Goal: Task Accomplishment & Management: Manage account settings

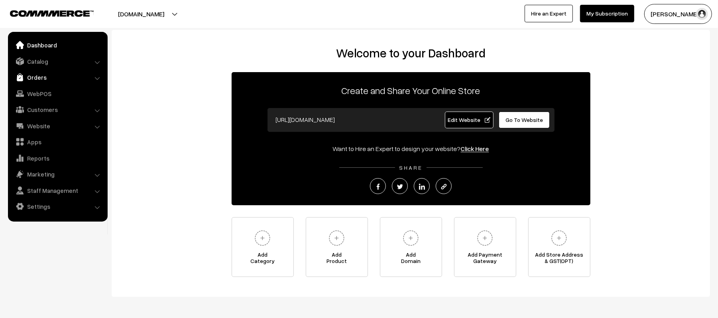
click at [30, 76] on link "Orders" at bounding box center [57, 77] width 95 height 14
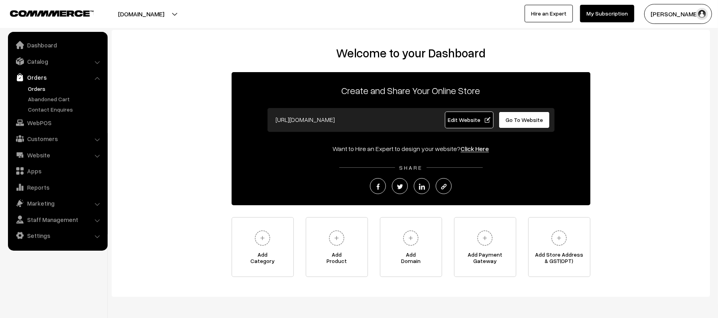
click at [34, 87] on link "Orders" at bounding box center [65, 88] width 79 height 8
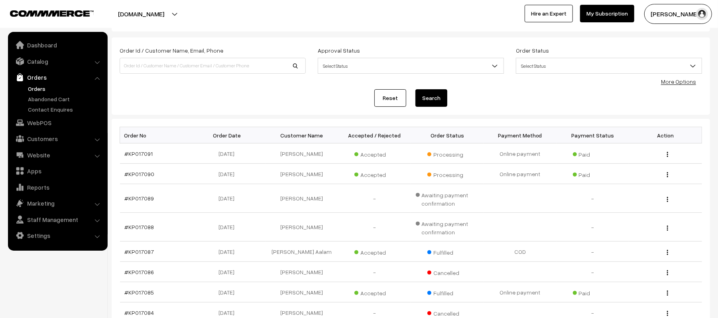
scroll to position [53, 0]
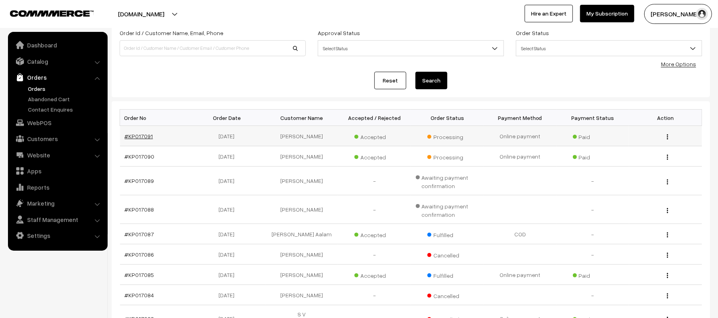
drag, startPoint x: 136, startPoint y: 131, endPoint x: 129, endPoint y: 135, distance: 8.4
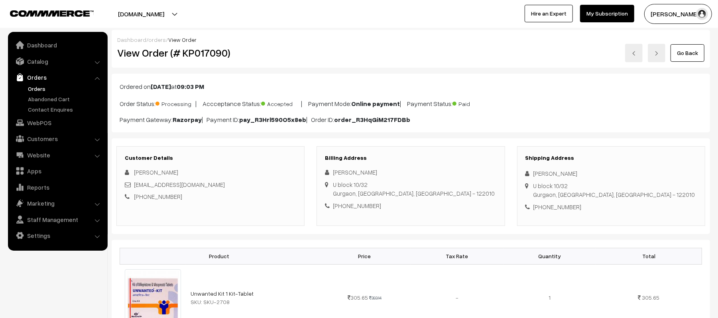
drag, startPoint x: 577, startPoint y: 173, endPoint x: 527, endPoint y: 171, distance: 50.6
click at [527, 171] on div "[PERSON_NAME]" at bounding box center [610, 173] width 171 height 9
copy div "[PERSON_NAME]"
click at [561, 210] on div "+91 8726693979" at bounding box center [610, 206] width 171 height 9
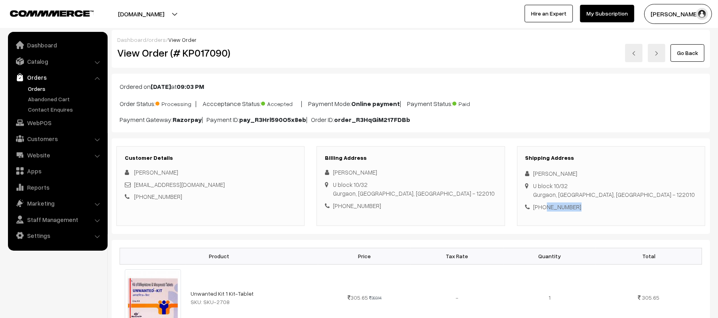
copy div "8726693979"
drag, startPoint x: 233, startPoint y: 187, endPoint x: 134, endPoint y: 182, distance: 98.5
click at [134, 182] on div "abhishektiwari182003@gmail.com" at bounding box center [210, 184] width 171 height 9
copy link "abhishektiwari182003@gmail.com"
drag, startPoint x: 533, startPoint y: 186, endPoint x: 639, endPoint y: 195, distance: 106.7
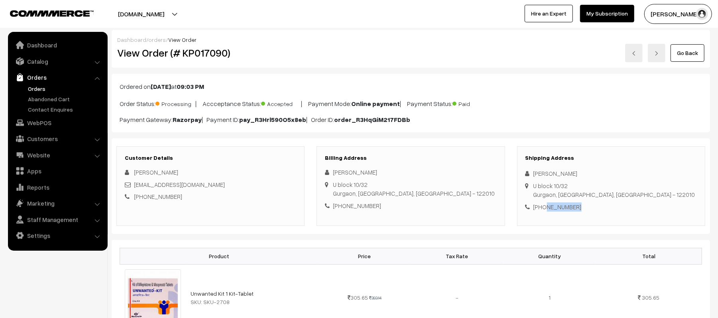
click at [639, 195] on div "Shipping Address Aadhrit Tiwari U block 10/32 Gurgaon, Haryana, India - 122010 …" at bounding box center [611, 186] width 188 height 80
copy div "U block 10/32 Gurgaon, Haryana, India - 122010"
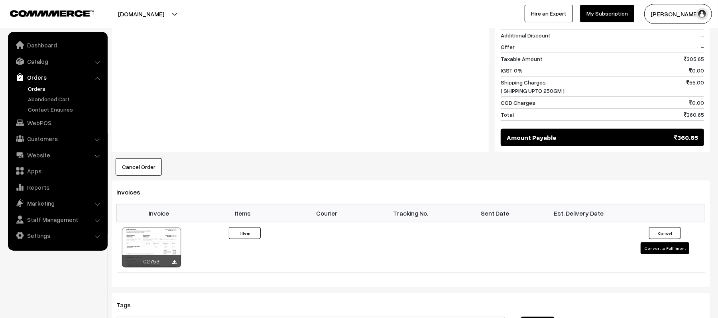
scroll to position [372, 0]
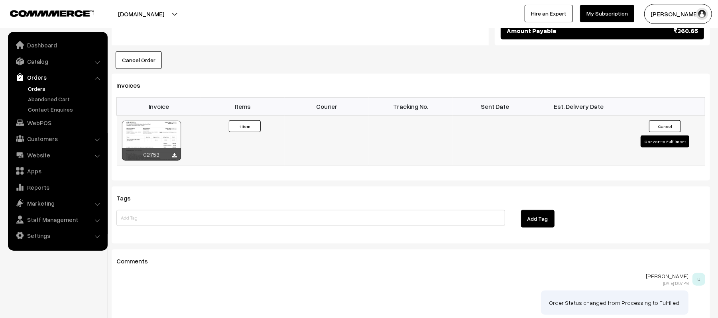
click at [654, 147] on button "Convert to Fulfilment" at bounding box center [664, 141] width 49 height 12
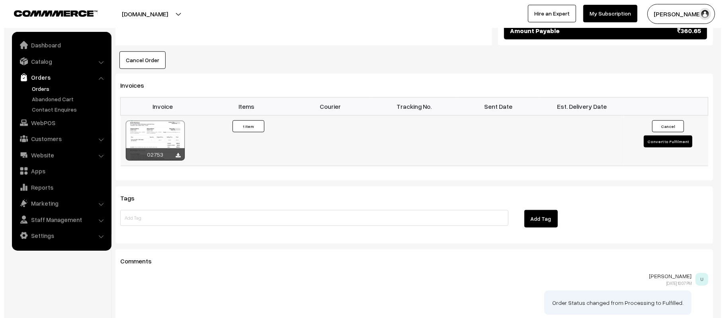
scroll to position [479, 0]
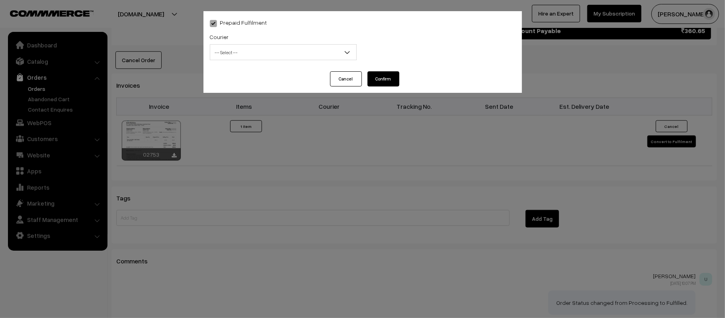
click at [292, 58] on span "-- Select --" at bounding box center [283, 52] width 146 height 14
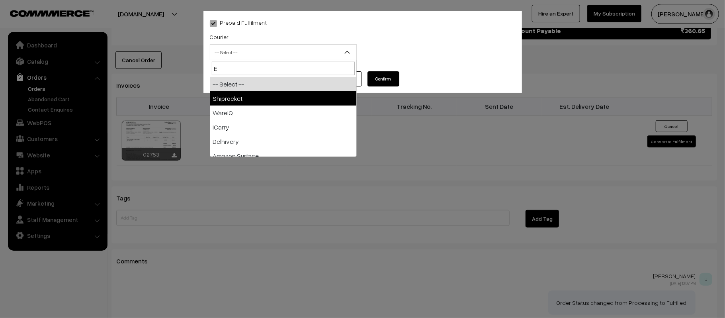
type input "E-"
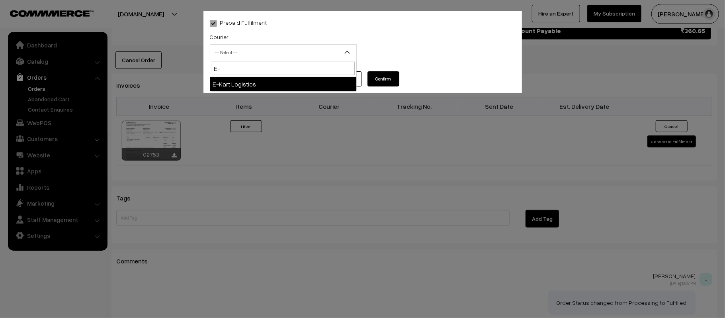
select select "6"
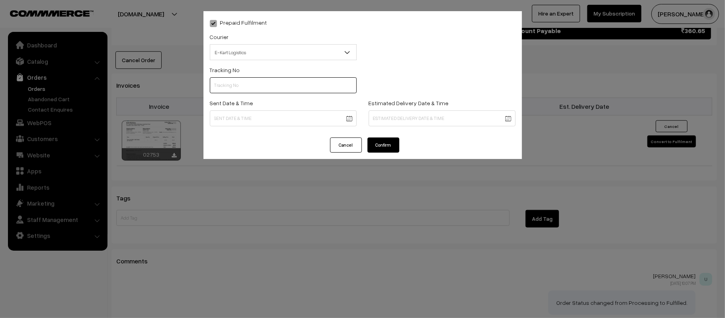
scroll to position [0, 0]
paste input "ICYP0003842585"
type input "ICYP0003842585"
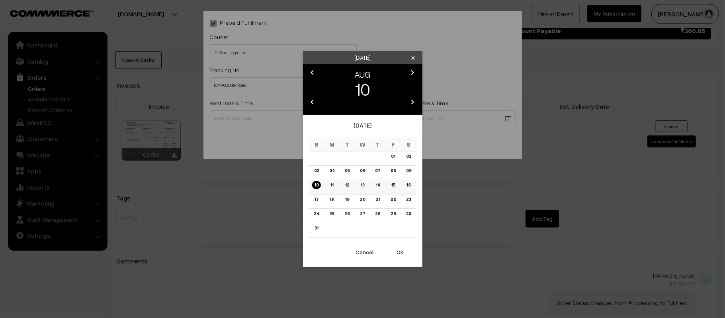
click at [334, 190] on td "11" at bounding box center [332, 187] width 16 height 14
click at [331, 187] on link "11" at bounding box center [332, 185] width 8 height 8
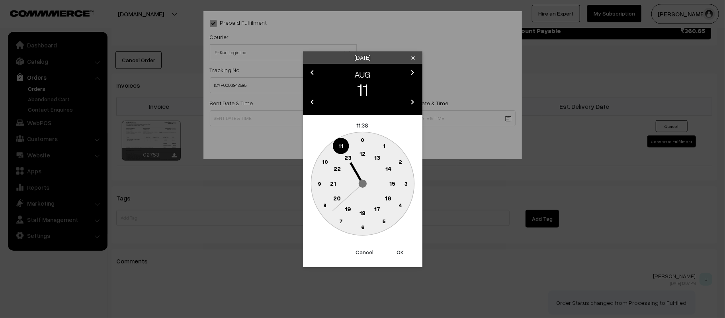
click at [327, 165] on circle at bounding box center [325, 162] width 16 height 16
click at [318, 184] on text "45" at bounding box center [319, 183] width 7 height 7
type input "11-08-2025 10:45"
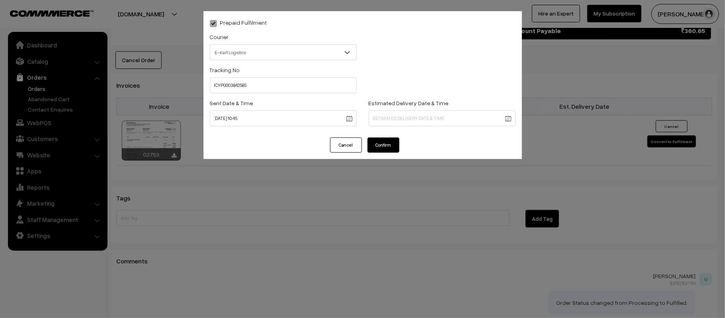
click at [435, 128] on div "Estimated Delivery Date & Time" at bounding box center [442, 114] width 159 height 33
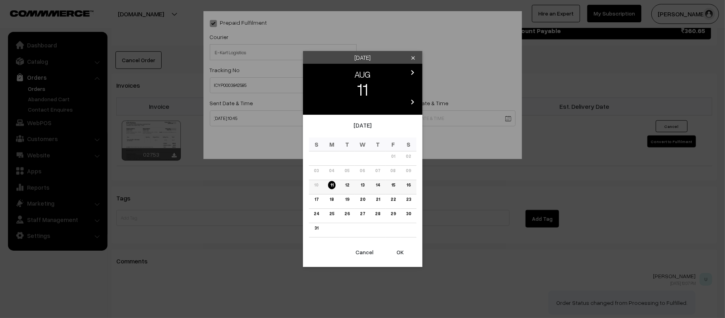
click at [407, 184] on link "16" at bounding box center [408, 185] width 9 height 8
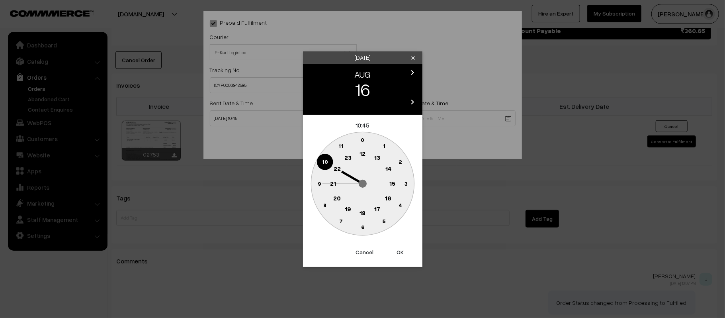
click at [330, 181] on circle at bounding box center [333, 183] width 16 height 16
click at [367, 233] on circle at bounding box center [363, 227] width 16 height 16
type input "16-08-2025 21:30"
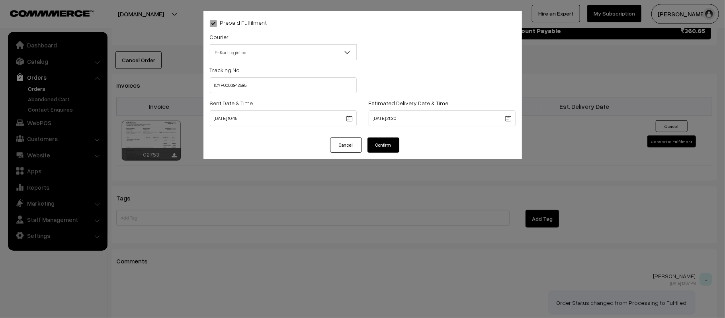
click at [380, 147] on button "Confirm" at bounding box center [384, 144] width 32 height 15
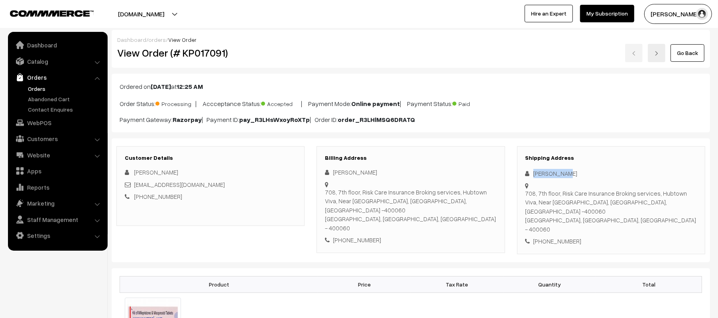
drag, startPoint x: 569, startPoint y: 174, endPoint x: 513, endPoint y: 175, distance: 56.2
click at [513, 175] on div "Shipping Address Rishabh Nag 708, 7th floor, Risk Care Insurance Broking servic…" at bounding box center [611, 200] width 200 height 108
copy div "Rishabh Nag"
click at [555, 237] on div "+91 9082402751" at bounding box center [610, 241] width 171 height 9
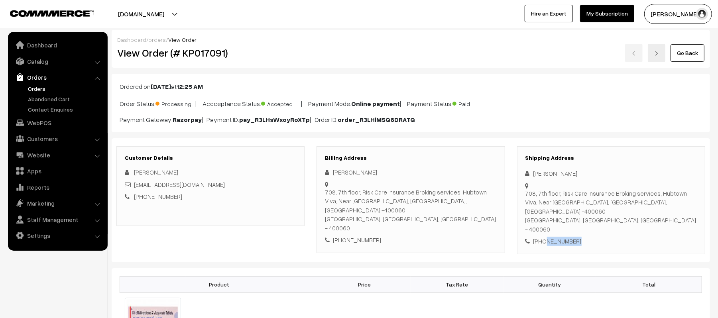
click at [555, 237] on div "+91 9082402751" at bounding box center [610, 241] width 171 height 9
copy div "9082402751"
drag, startPoint x: 210, startPoint y: 185, endPoint x: 134, endPoint y: 185, distance: 76.5
click at [134, 185] on div "rishabhnag6@gmail.com" at bounding box center [210, 184] width 171 height 9
copy link "rishabhnag6@gmail.com"
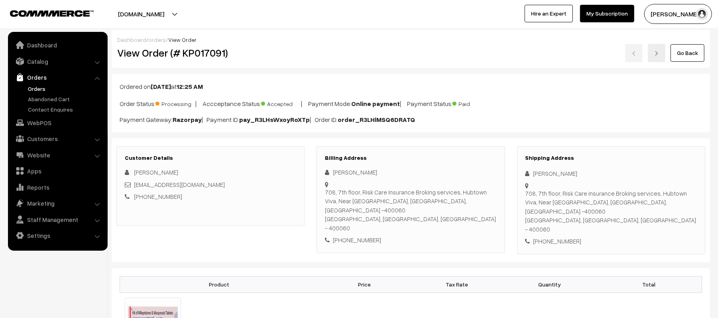
click at [527, 193] on div "708, 7th floor, Risk Care Insurance Broking services, Hubtown Viva, Near Mogra …" at bounding box center [610, 211] width 171 height 45
drag, startPoint x: 526, startPoint y: 195, endPoint x: 644, endPoint y: 217, distance: 119.9
click at [644, 217] on div "708, 7th floor, Risk Care Insurance Broking services, Hubtown Viva, Near Mogra …" at bounding box center [610, 211] width 171 height 45
copy div "708, 7th floor, Risk Care Insurance Broking services, Hubtown Viva, Near Mogra …"
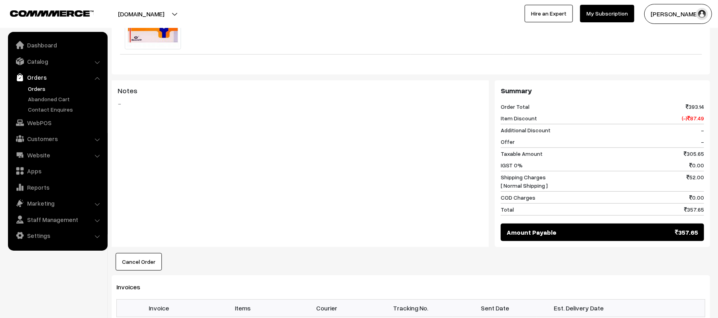
scroll to position [319, 0]
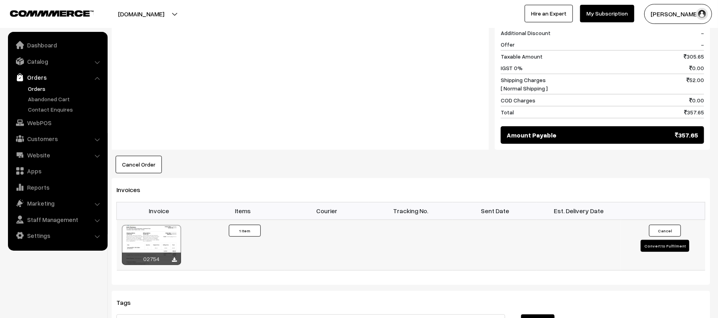
click at [667, 244] on button "Convert to Fulfilment" at bounding box center [664, 246] width 49 height 12
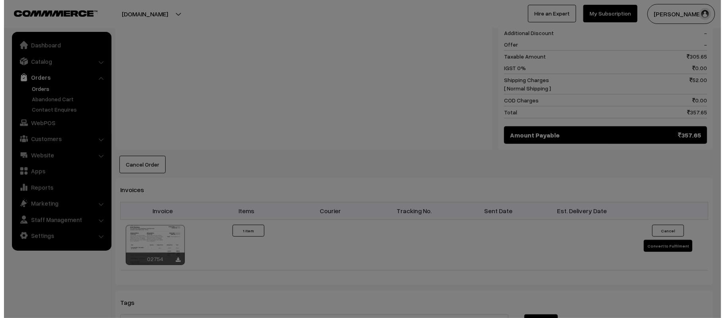
scroll to position [403, 0]
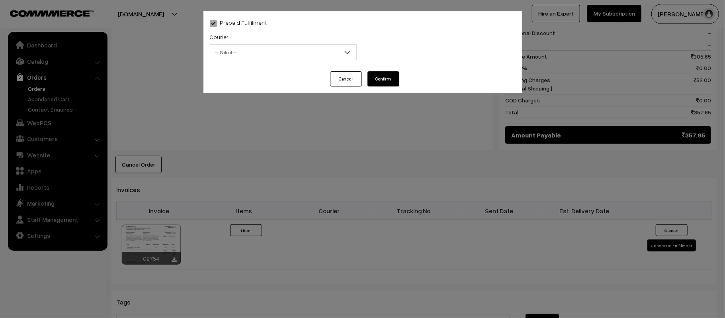
click at [216, 51] on span "-- Select --" at bounding box center [283, 52] width 146 height 14
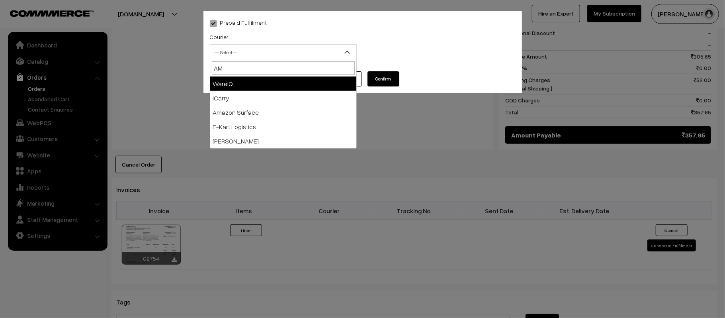
type input "AMA"
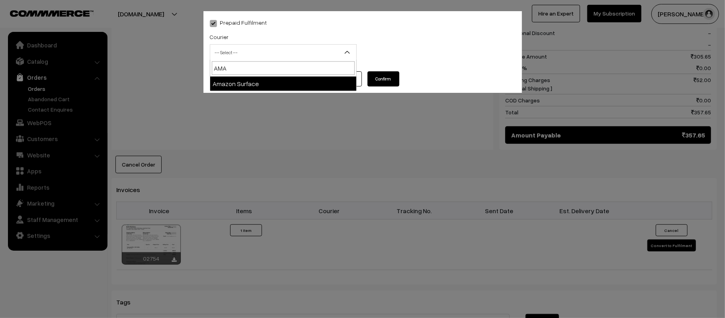
select select "5"
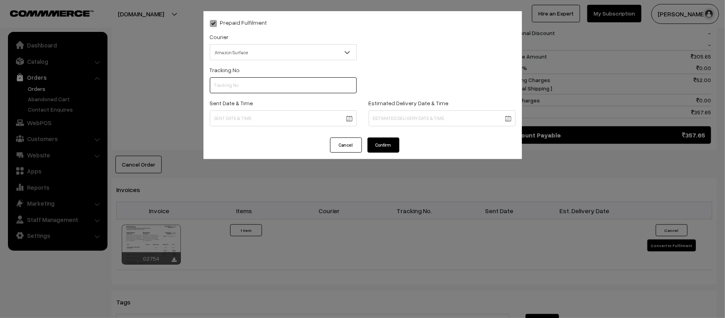
paste input "362672674775"
type input "362672674775"
click at [265, 117] on body "Thank you for showing interest. Our team will call you shortly. Close kirtiphar…" at bounding box center [362, 67] width 725 height 940
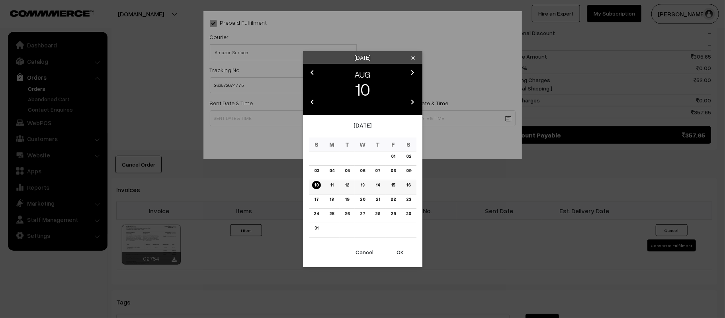
click at [331, 188] on link "11" at bounding box center [332, 185] width 8 height 8
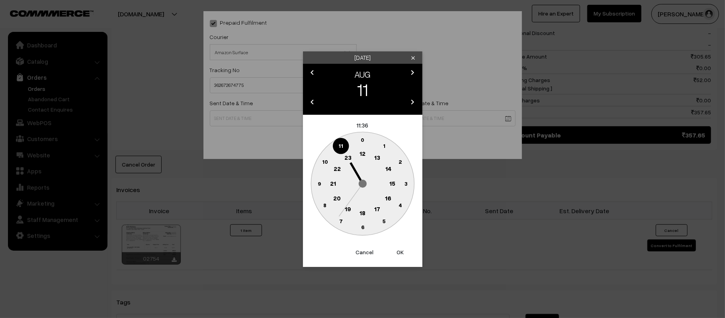
click at [324, 160] on text "10" at bounding box center [325, 161] width 6 height 7
click at [319, 190] on circle at bounding box center [319, 183] width 16 height 16
type input "11-08-2025 10:45"
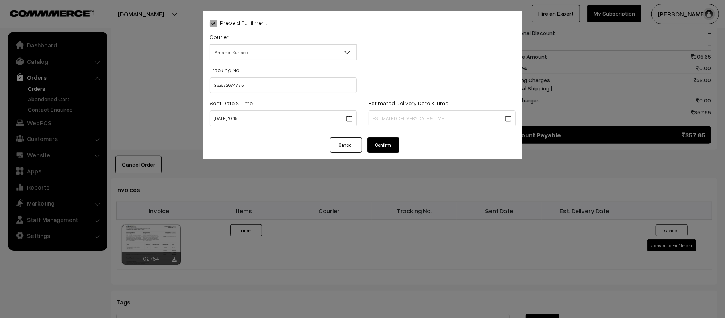
click at [414, 124] on body "Thank you for showing interest. Our team will call you shortly. Close kirtiphar…" at bounding box center [362, 67] width 725 height 940
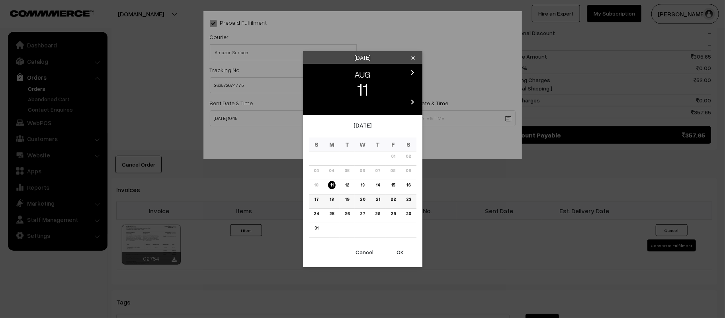
click at [316, 199] on link "17" at bounding box center [316, 199] width 9 height 8
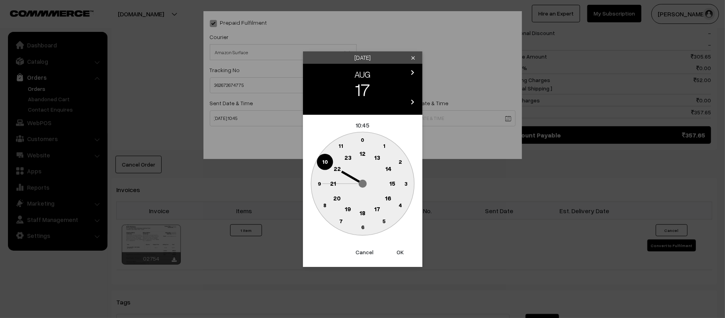
click at [335, 185] on text "21" at bounding box center [333, 182] width 6 height 7
click at [364, 229] on text "30" at bounding box center [362, 226] width 7 height 7
type input "17-08-2025 21:30"
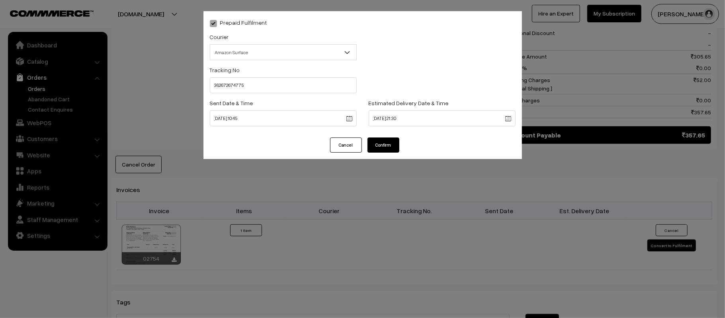
click at [384, 147] on button "Confirm" at bounding box center [384, 144] width 32 height 15
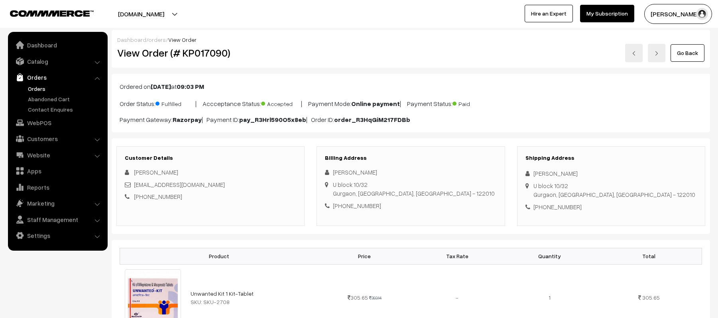
scroll to position [478, 0]
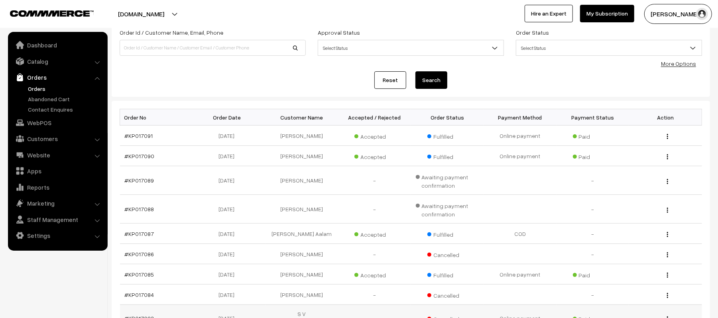
scroll to position [53, 0]
click at [251, 60] on div "Order Id / Customer Name, Email, Phone" at bounding box center [213, 43] width 198 height 33
click at [41, 84] on link "Orders" at bounding box center [65, 88] width 79 height 8
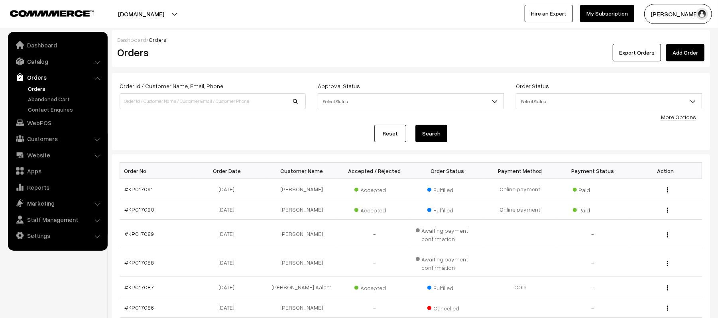
click at [248, 131] on div "Reset Search" at bounding box center [411, 134] width 582 height 18
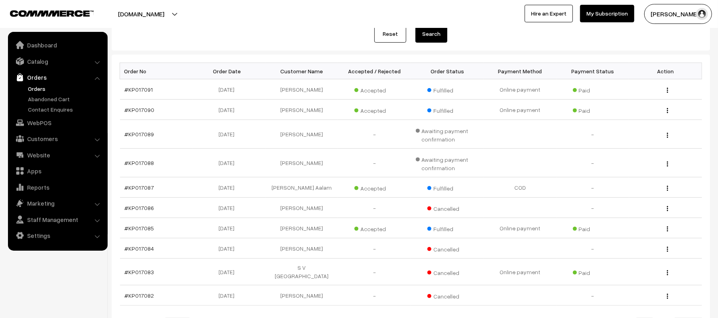
scroll to position [106, 0]
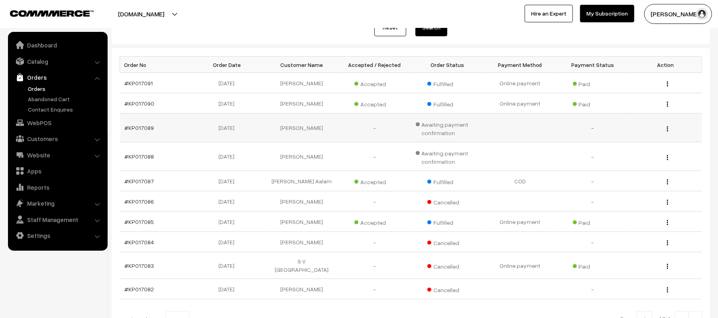
click at [144, 133] on td "#KP017089" at bounding box center [156, 128] width 73 height 29
click at [144, 130] on link "#KP017089" at bounding box center [139, 127] width 29 height 7
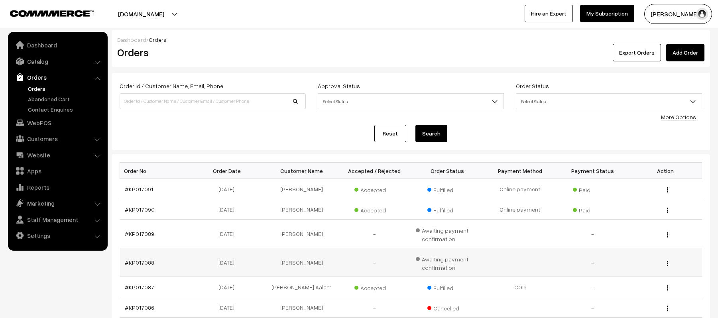
scroll to position [106, 0]
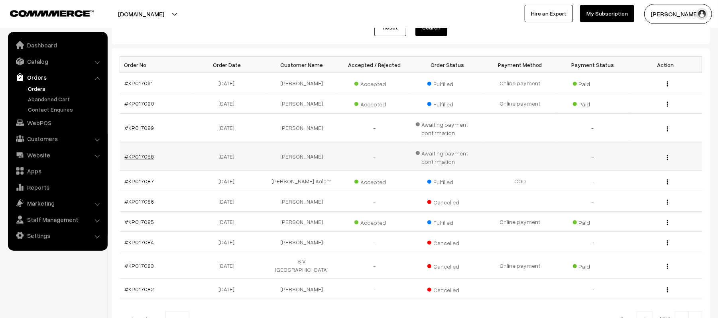
click at [125, 157] on link "#KP017088" at bounding box center [139, 156] width 29 height 7
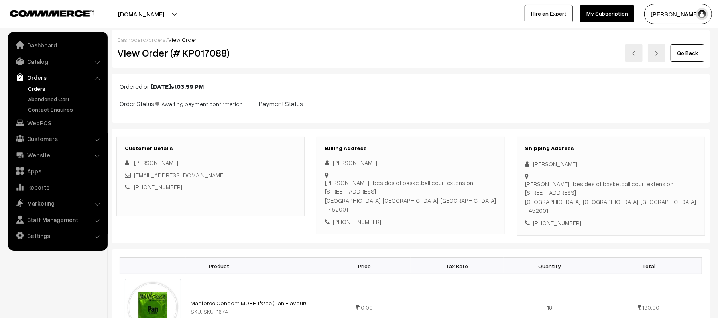
click at [40, 91] on link "Orders" at bounding box center [65, 88] width 79 height 8
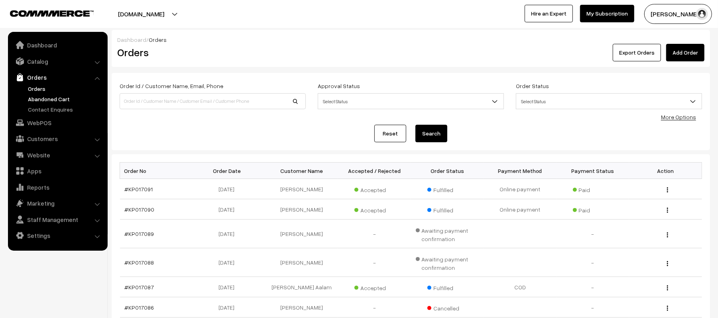
click at [37, 98] on link "Abandoned Cart" at bounding box center [65, 99] width 79 height 8
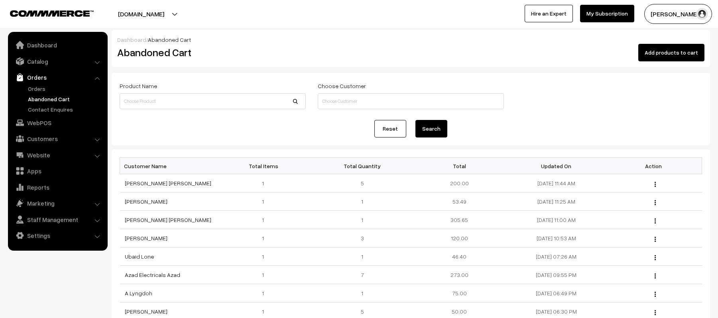
scroll to position [106, 0]
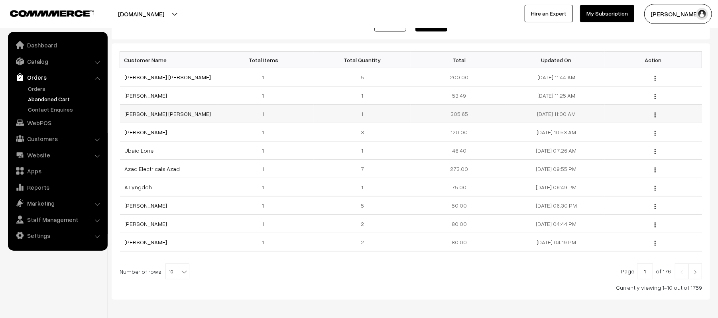
drag, startPoint x: 594, startPoint y: 112, endPoint x: 202, endPoint y: 111, distance: 391.2
click at [202, 111] on tr "Shwetha Dm 1 1 305.65 10-08-2025 11:00 AM View" at bounding box center [411, 114] width 582 height 18
click at [183, 116] on td "[PERSON_NAME] [PERSON_NAME]" at bounding box center [168, 114] width 97 height 18
click at [144, 112] on link "[PERSON_NAME] [PERSON_NAME]" at bounding box center [168, 113] width 86 height 7
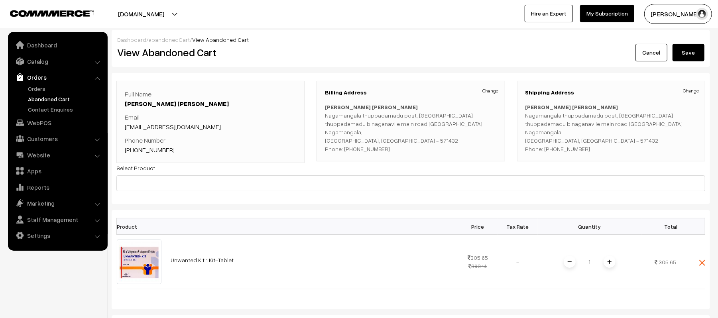
click at [159, 150] on link "+91 7019523025" at bounding box center [150, 150] width 50 height 8
click at [41, 100] on link "Abandoned Cart" at bounding box center [65, 99] width 79 height 8
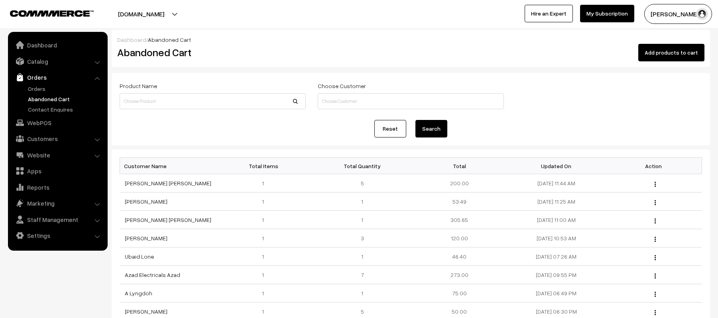
scroll to position [106, 0]
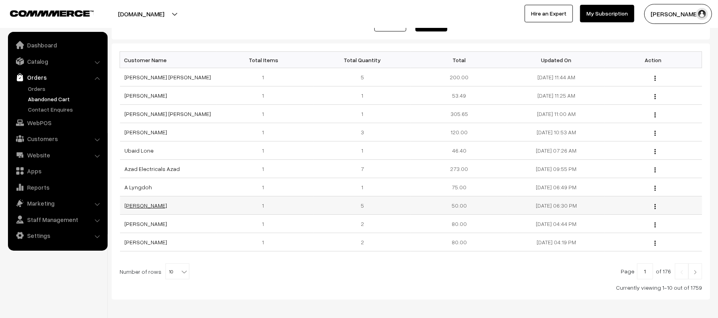
click at [142, 208] on link "[PERSON_NAME]" at bounding box center [146, 205] width 43 height 7
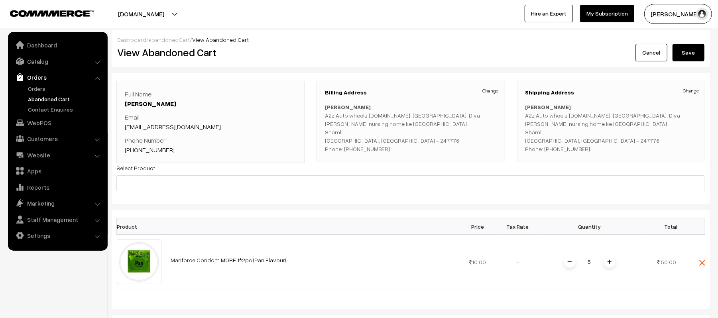
click at [154, 153] on link "[PHONE_NUMBER]" at bounding box center [150, 150] width 50 height 8
click at [31, 97] on link "Abandoned Cart" at bounding box center [65, 99] width 79 height 8
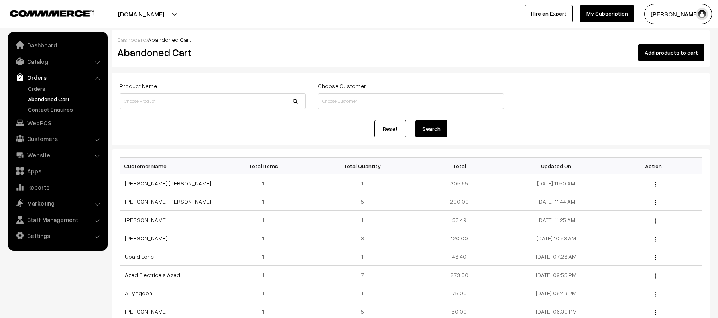
scroll to position [143, 0]
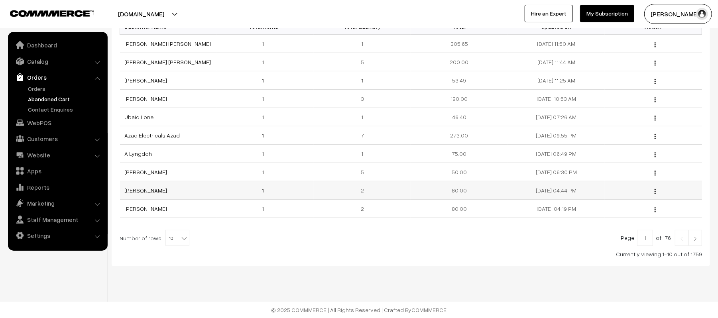
click at [151, 190] on link "[PERSON_NAME]" at bounding box center [146, 190] width 43 height 7
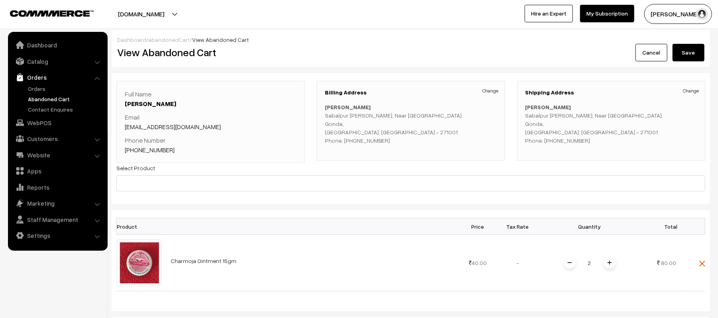
click at [44, 96] on link "Abandoned Cart" at bounding box center [65, 99] width 79 height 8
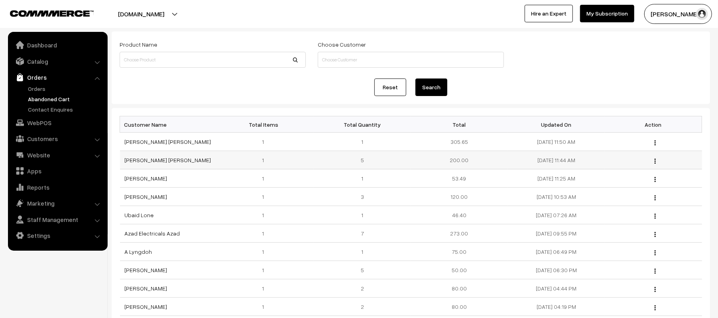
scroll to position [37, 0]
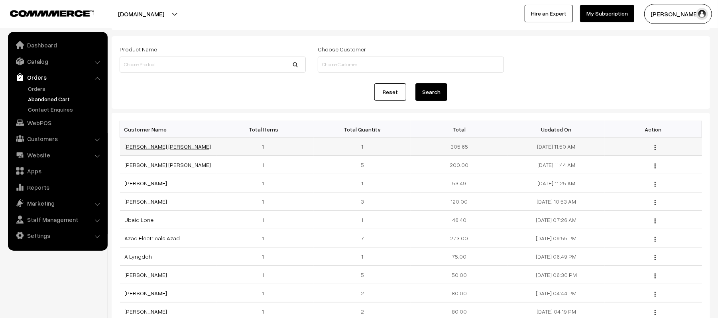
click at [143, 149] on link "Shwetha Dm" at bounding box center [168, 146] width 86 height 7
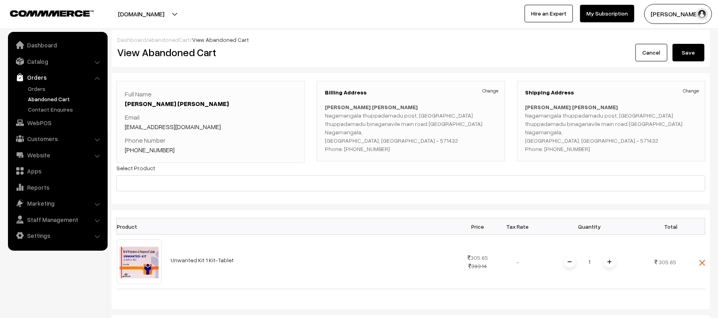
click at [580, 155] on div "Shipping Address Change Shwetha Dm Nagamangala thuppadamadu post, Nagamangala t…" at bounding box center [611, 121] width 188 height 80
click at [573, 154] on div "Shipping Address Change Shwetha Dm Nagamangala thuppadamadu post, Nagamangala t…" at bounding box center [611, 121] width 188 height 80
copy p "7019523025"
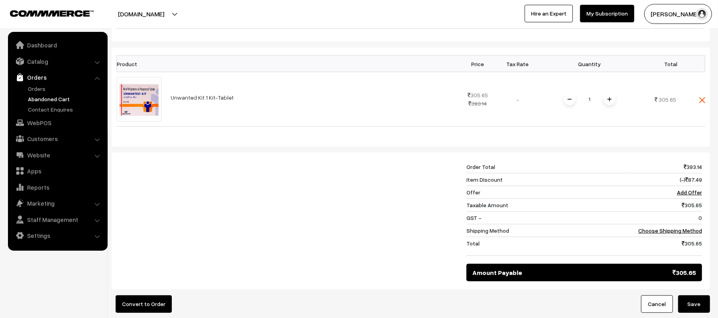
scroll to position [212, 0]
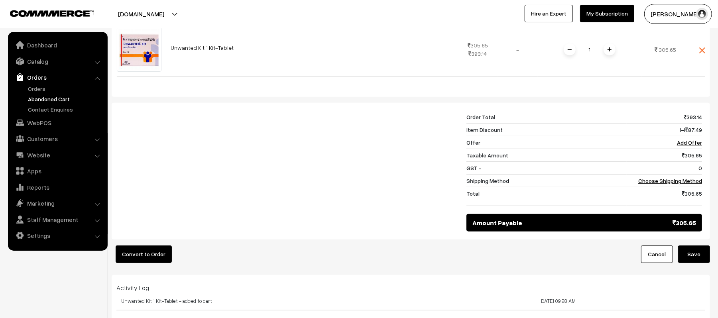
click at [354, 209] on div at bounding box center [287, 171] width 347 height 121
click at [690, 189] on td "305.65" at bounding box center [663, 196] width 75 height 19
click at [689, 184] on link "Choose Shipping Method" at bounding box center [670, 180] width 64 height 7
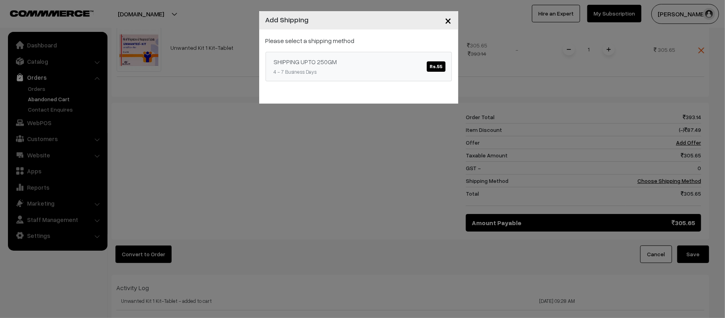
click at [366, 75] on link "SHIPPING UPTO 250GM Rs.55 4 - 7 Business Days" at bounding box center [359, 66] width 186 height 29
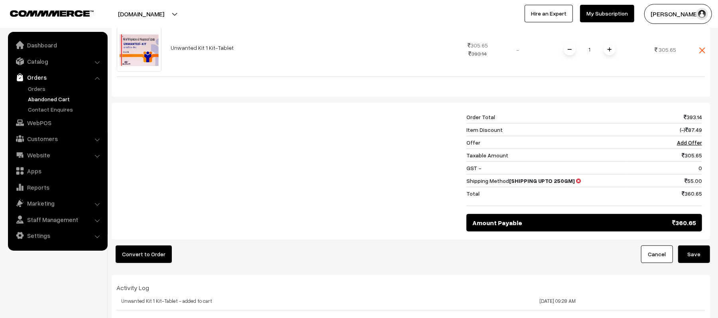
click at [351, 165] on div at bounding box center [287, 171] width 347 height 121
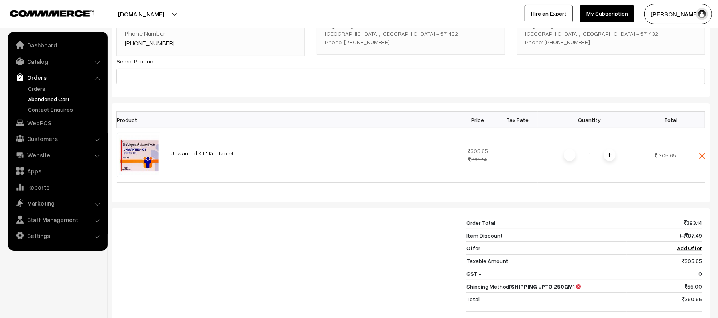
scroll to position [0, 0]
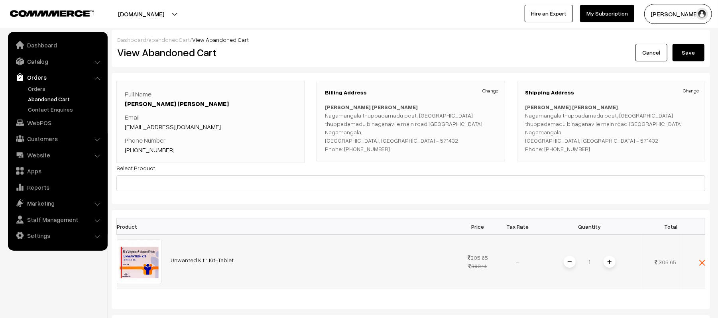
click at [301, 276] on td "Unwanted Kit 1 Kit-Tablet" at bounding box center [312, 262] width 292 height 55
drag, startPoint x: 525, startPoint y: 108, endPoint x: 635, endPoint y: 149, distance: 117.4
click at [635, 149] on p "Shwetha Dm Nagamangala thuppadamadu post, Nagamangala thuppadamadu binaganavile…" at bounding box center [610, 128] width 171 height 50
copy p "Shwetha Dm Nagamangala thuppadamadu post, Nagamangala thuppadamadu binaganavile…"
click at [35, 85] on link "Orders" at bounding box center [65, 88] width 79 height 8
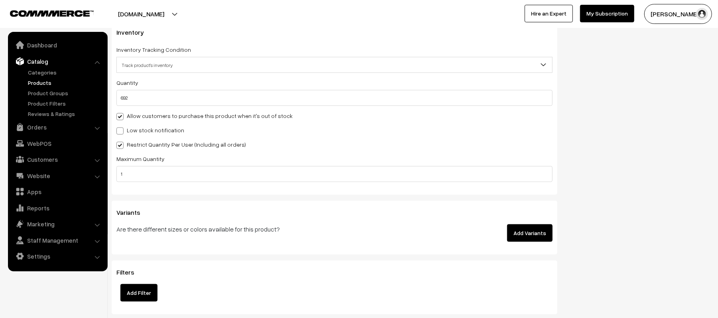
scroll to position [797, 0]
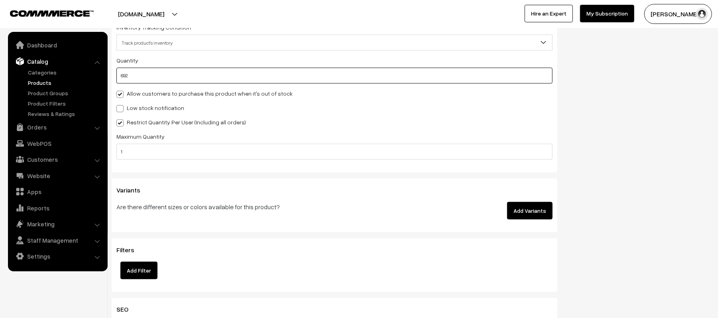
click at [218, 73] on input "692" at bounding box center [334, 76] width 436 height 16
type input "6920"
type input "7612"
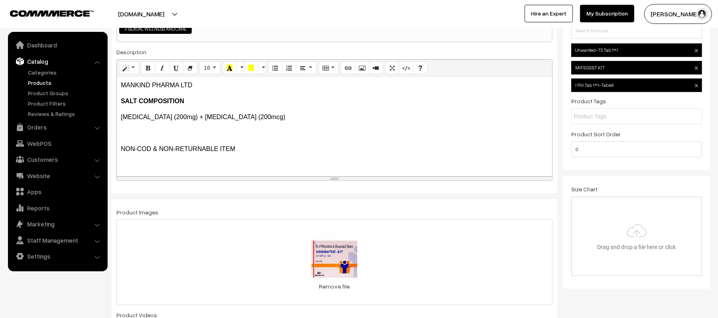
scroll to position [0, 0]
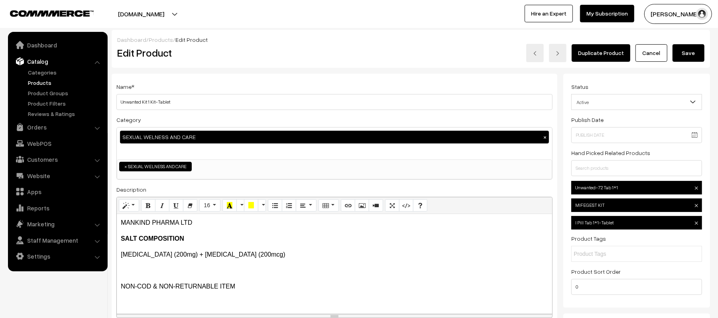
type input "6920"
drag, startPoint x: 687, startPoint y: 54, endPoint x: 680, endPoint y: 72, distance: 18.7
click at [687, 54] on button "Save" at bounding box center [688, 53] width 32 height 18
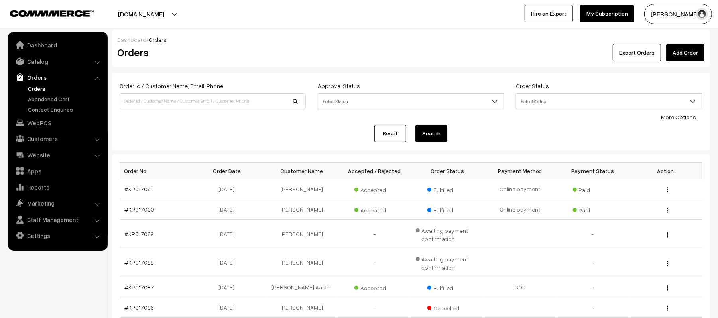
click at [209, 140] on div "Reset Search" at bounding box center [411, 134] width 582 height 18
click at [252, 29] on div "Dashboard / Orders Orders Export Orders Add Order Order Id / Customer Name, Ema…" at bounding box center [359, 252] width 718 height 505
